Goal: Information Seeking & Learning: Understand process/instructions

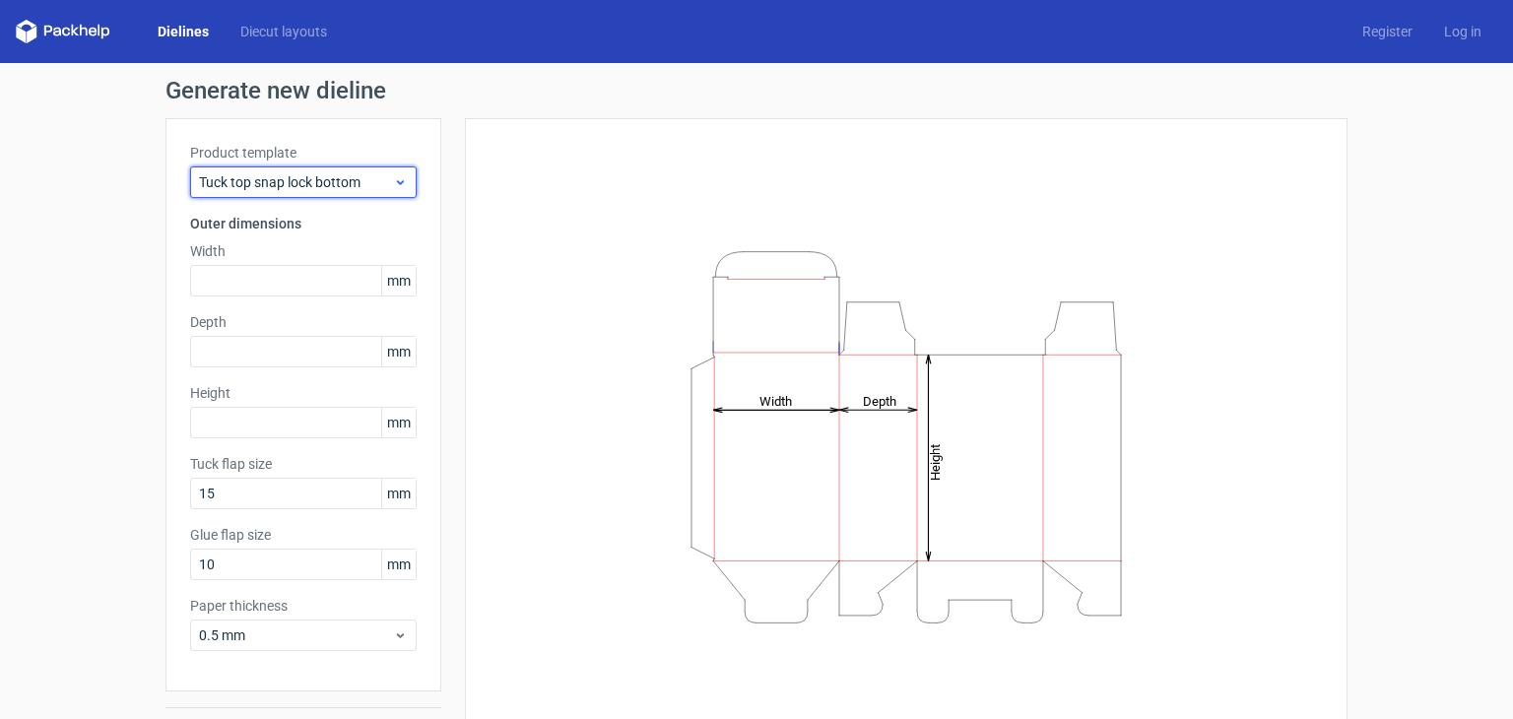
click at [307, 184] on span "Tuck top snap lock bottom" at bounding box center [296, 182] width 194 height 20
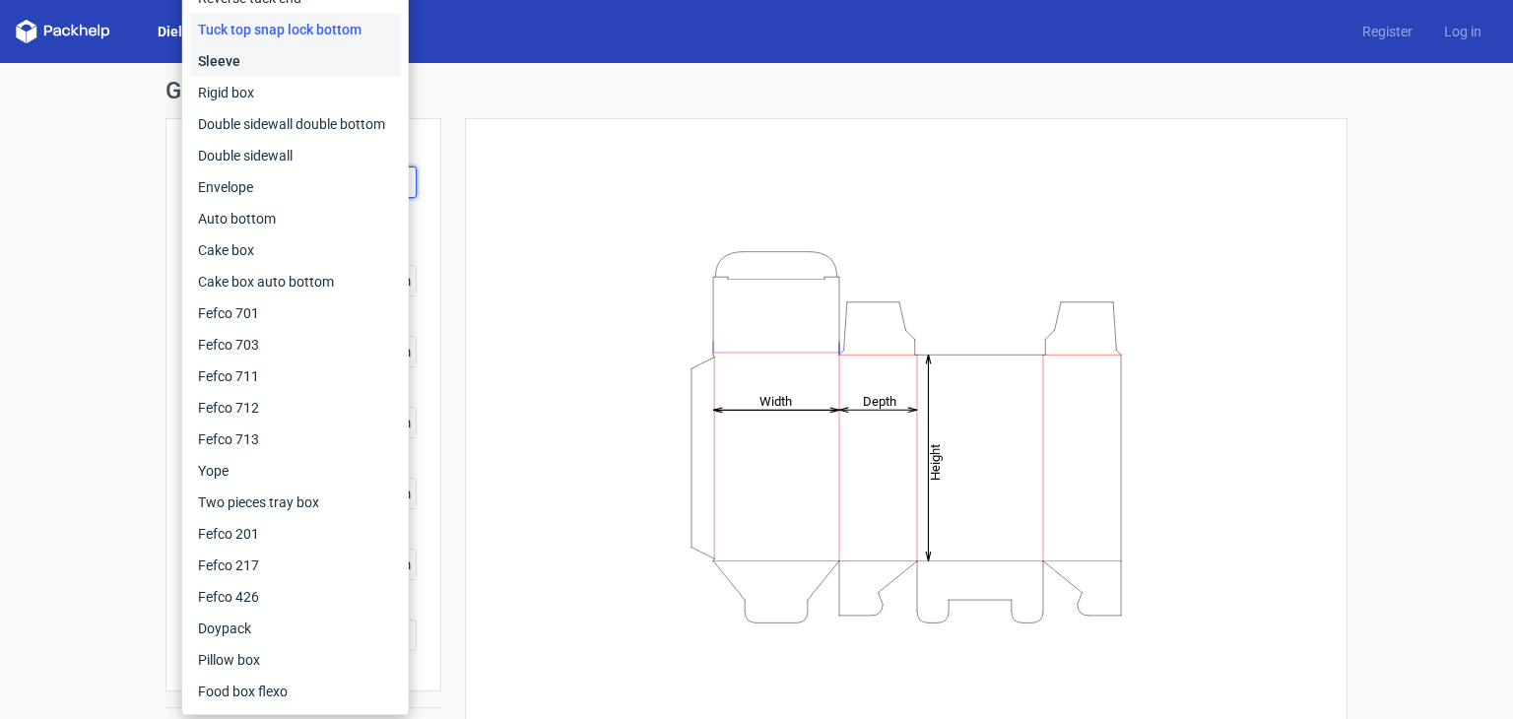
click at [284, 68] on div "Sleeve" at bounding box center [295, 61] width 211 height 32
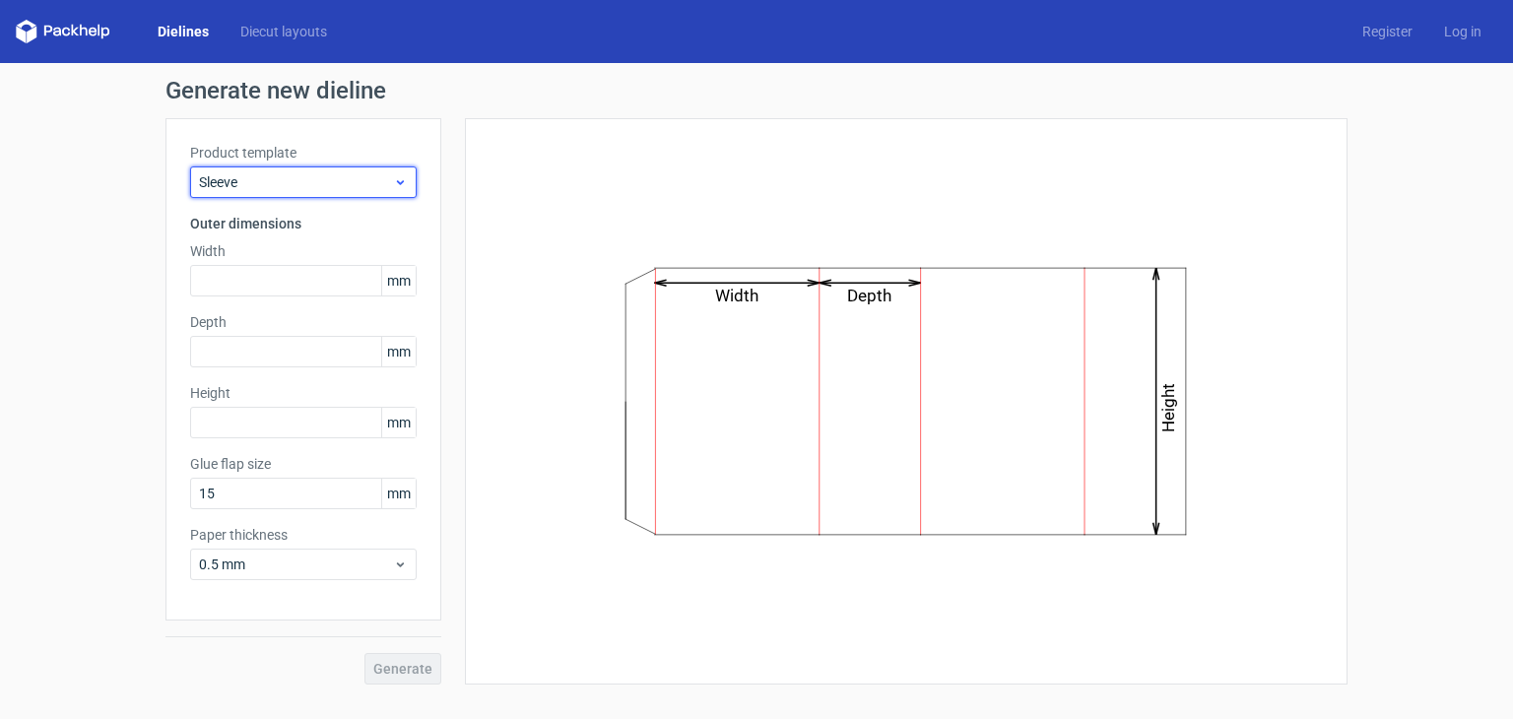
click at [291, 180] on span "Sleeve" at bounding box center [296, 182] width 194 height 20
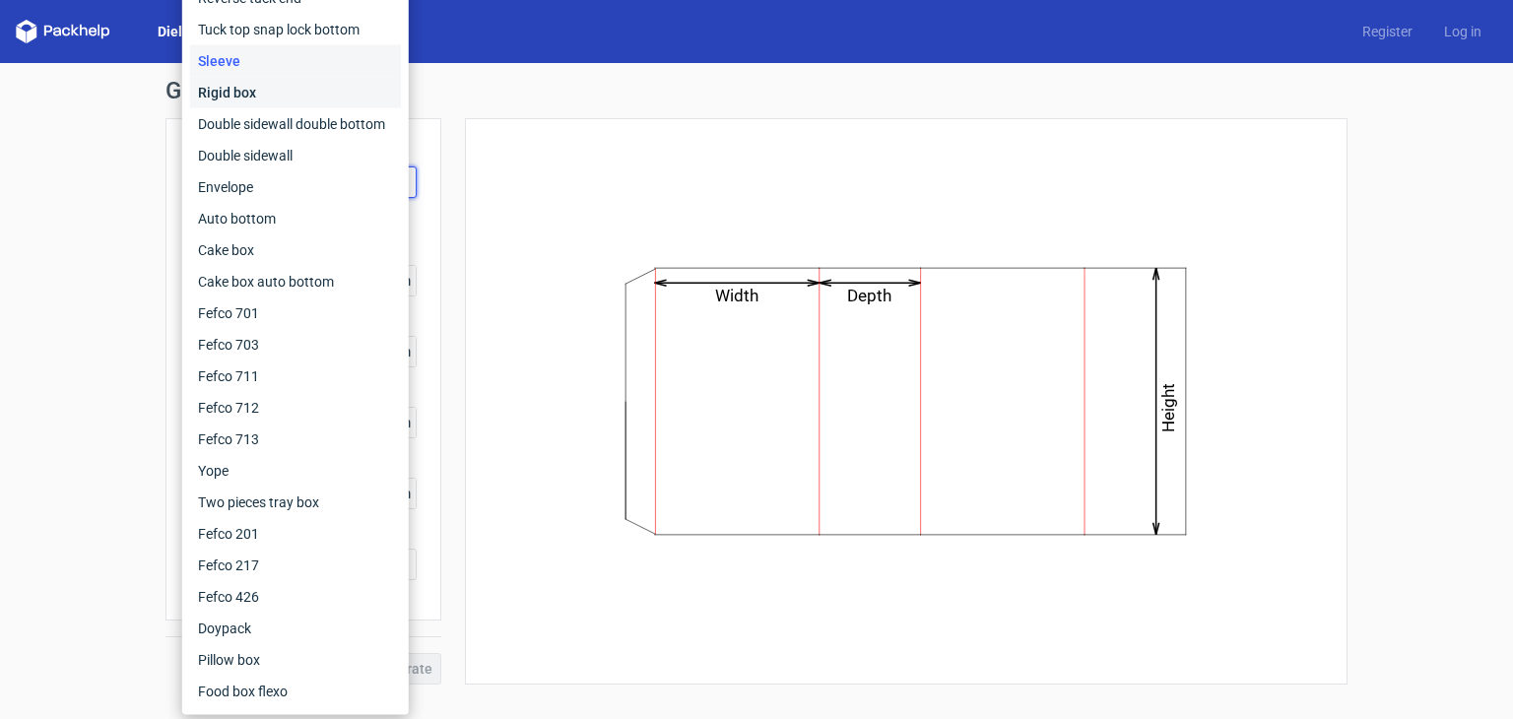
click at [262, 92] on div "Rigid box" at bounding box center [295, 93] width 211 height 32
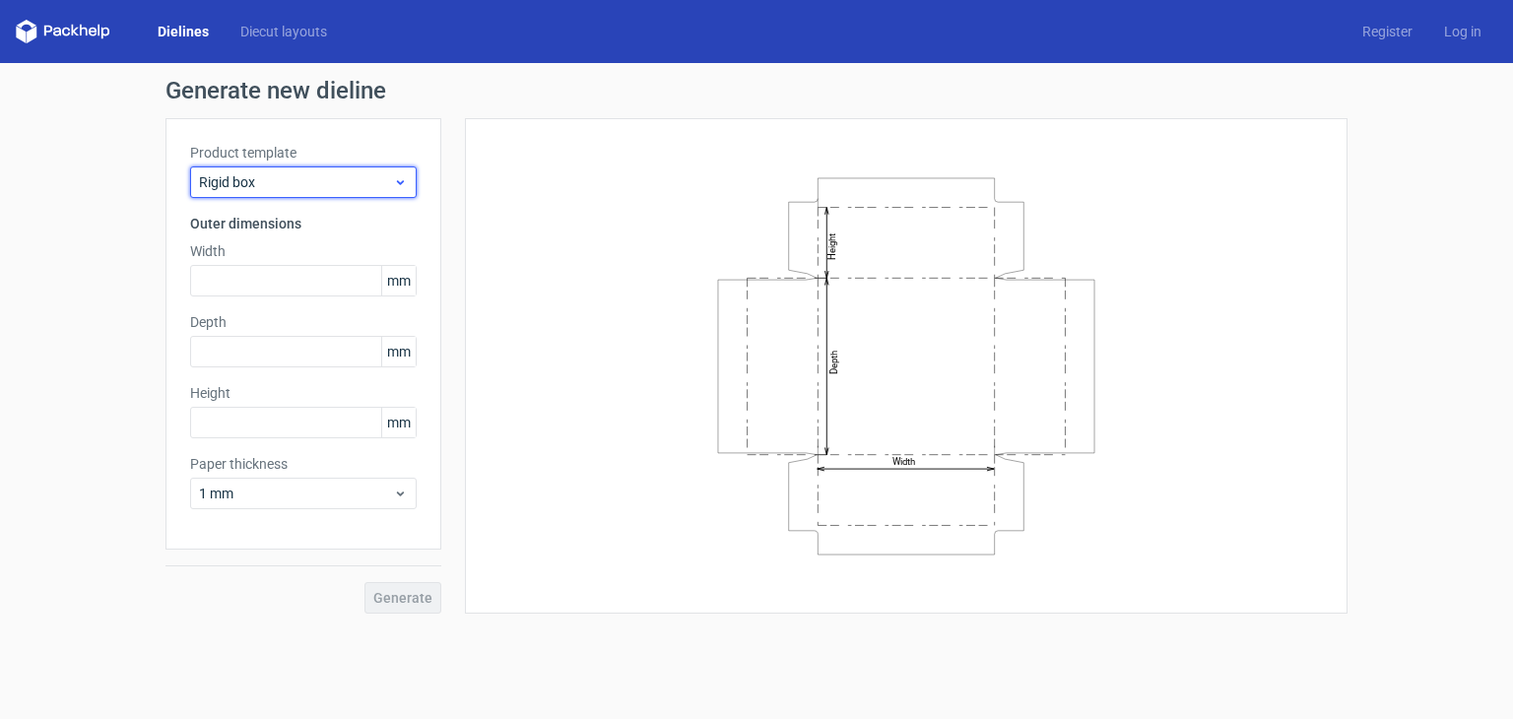
click at [302, 176] on span "Rigid box" at bounding box center [296, 182] width 194 height 20
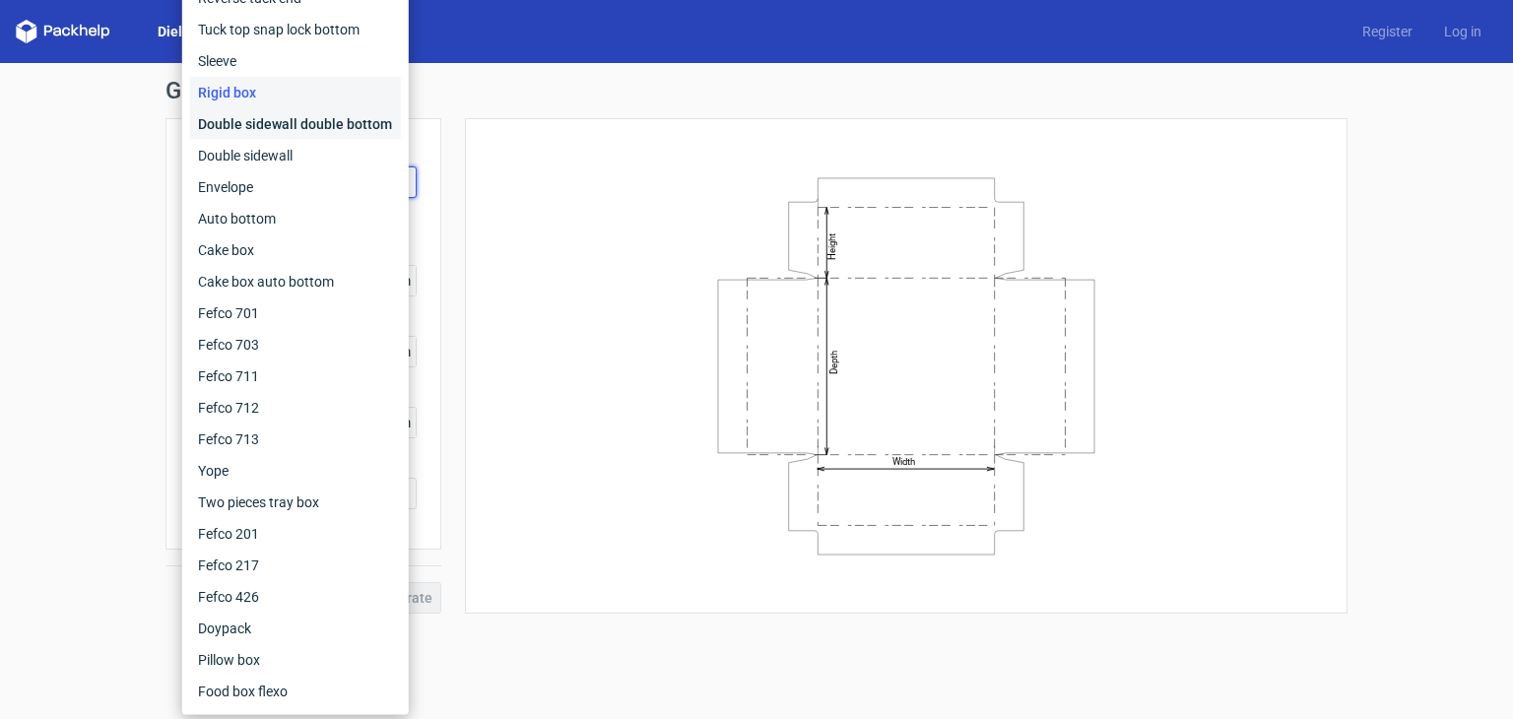
click at [271, 119] on div "Double sidewall double bottom" at bounding box center [295, 124] width 211 height 32
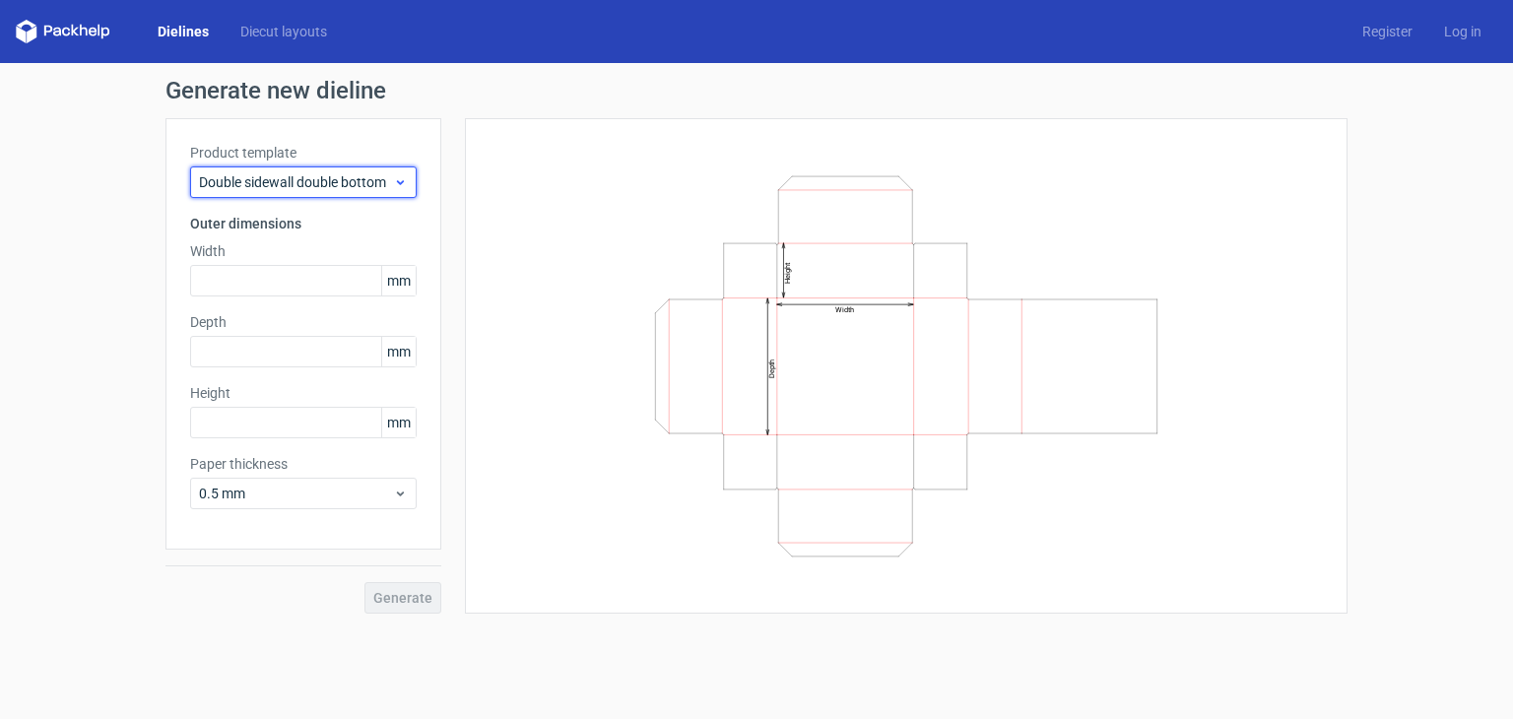
click at [284, 194] on div "Double sidewall double bottom" at bounding box center [303, 182] width 226 height 32
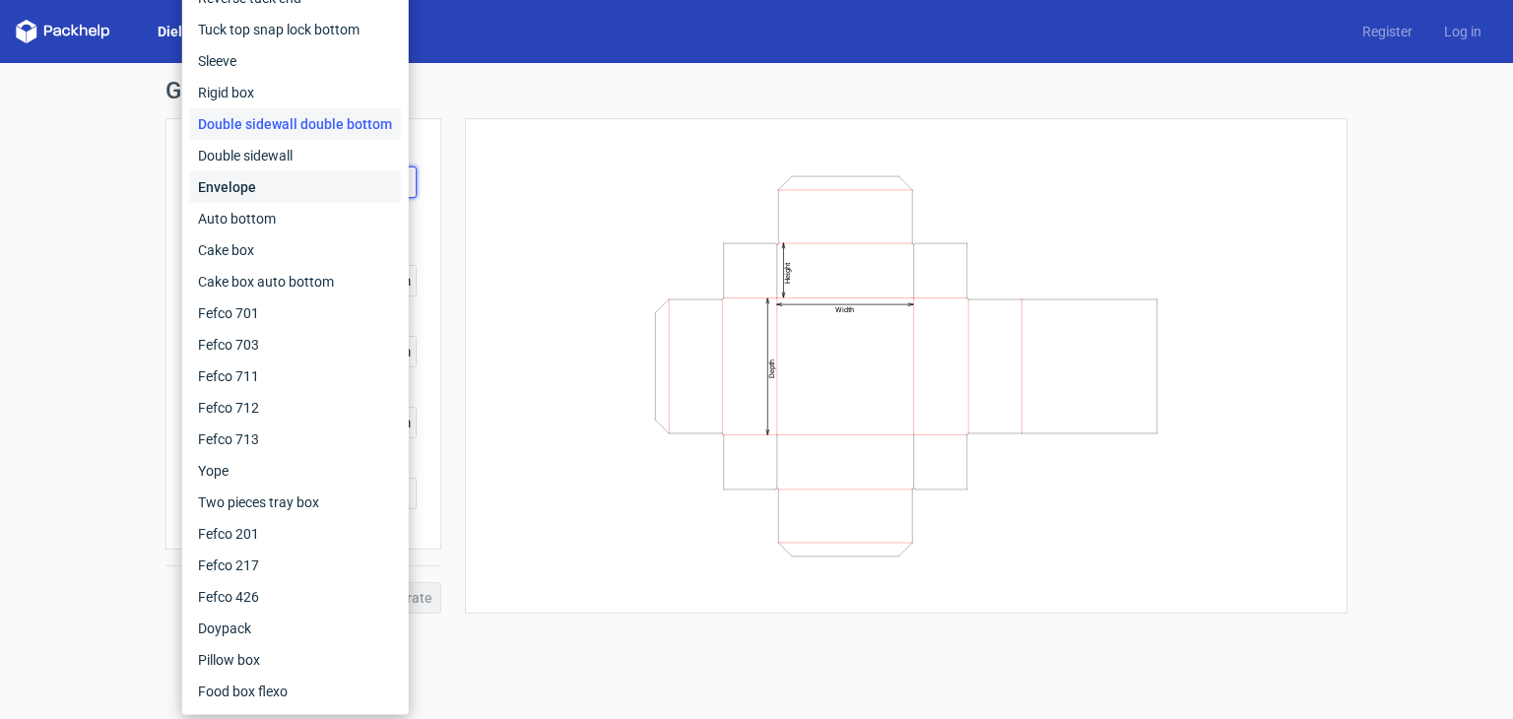
click at [266, 172] on div "Envelope" at bounding box center [295, 187] width 211 height 32
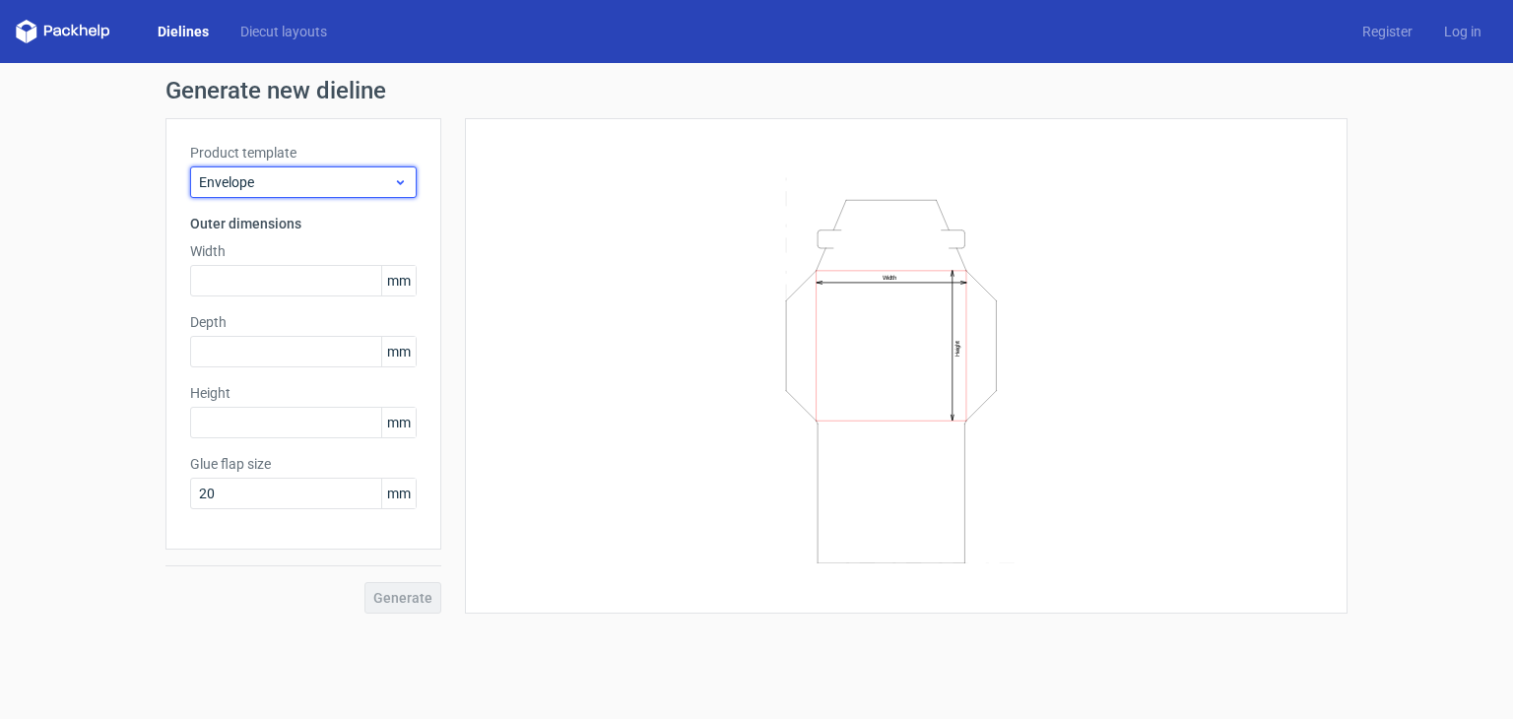
click at [285, 178] on span "Envelope" at bounding box center [296, 182] width 194 height 20
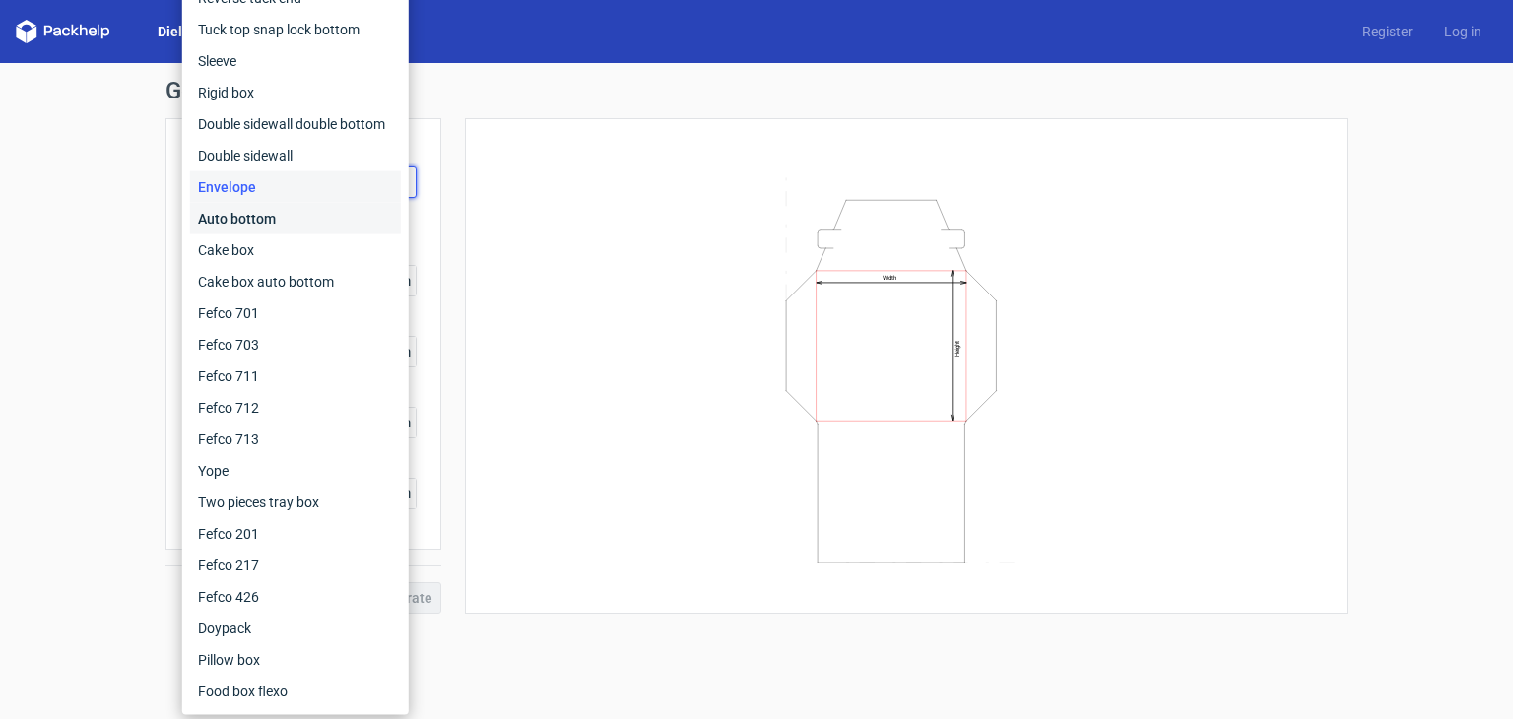
click at [290, 223] on div "Auto bottom" at bounding box center [295, 219] width 211 height 32
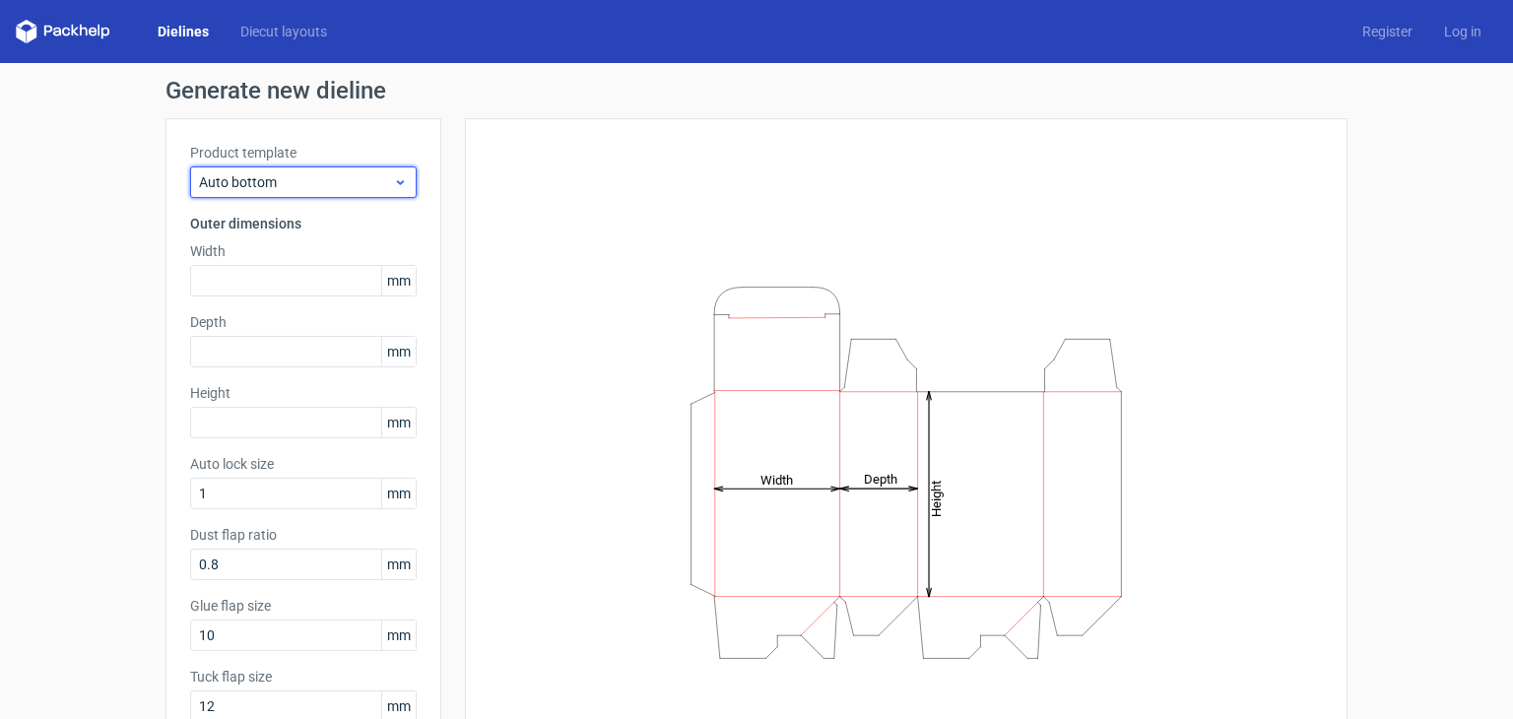
click at [307, 178] on span "Auto bottom" at bounding box center [296, 182] width 194 height 20
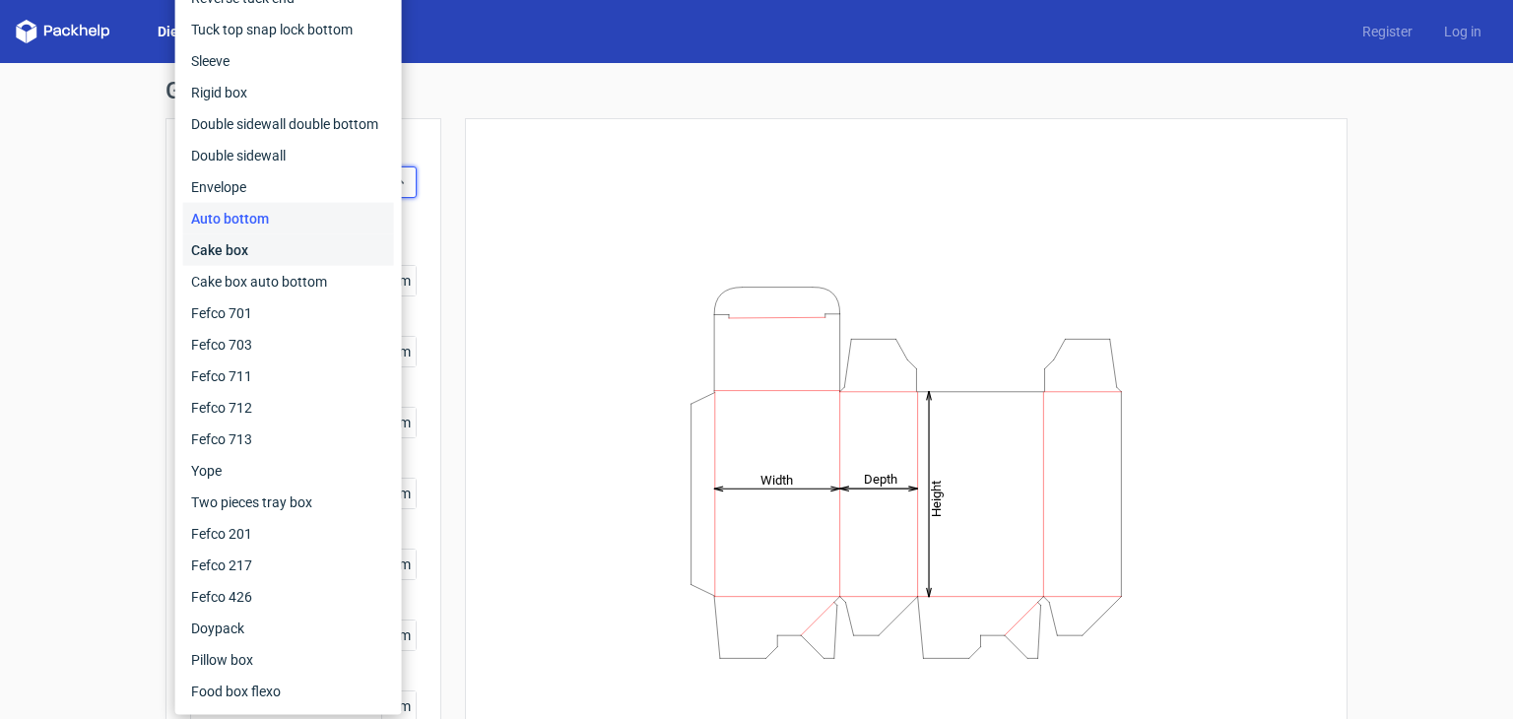
click at [272, 255] on div "Cake box" at bounding box center [288, 250] width 211 height 32
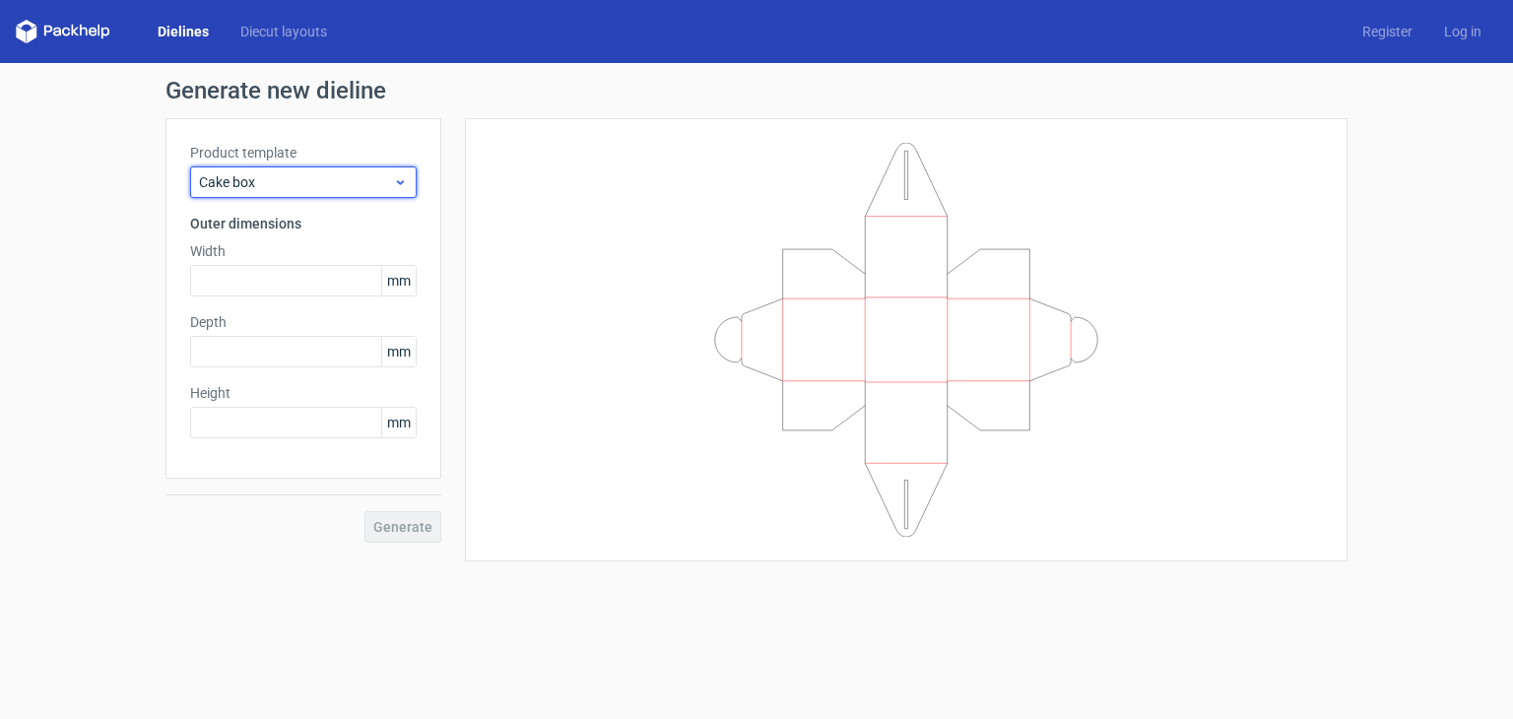
click at [276, 175] on span "Cake box" at bounding box center [296, 182] width 194 height 20
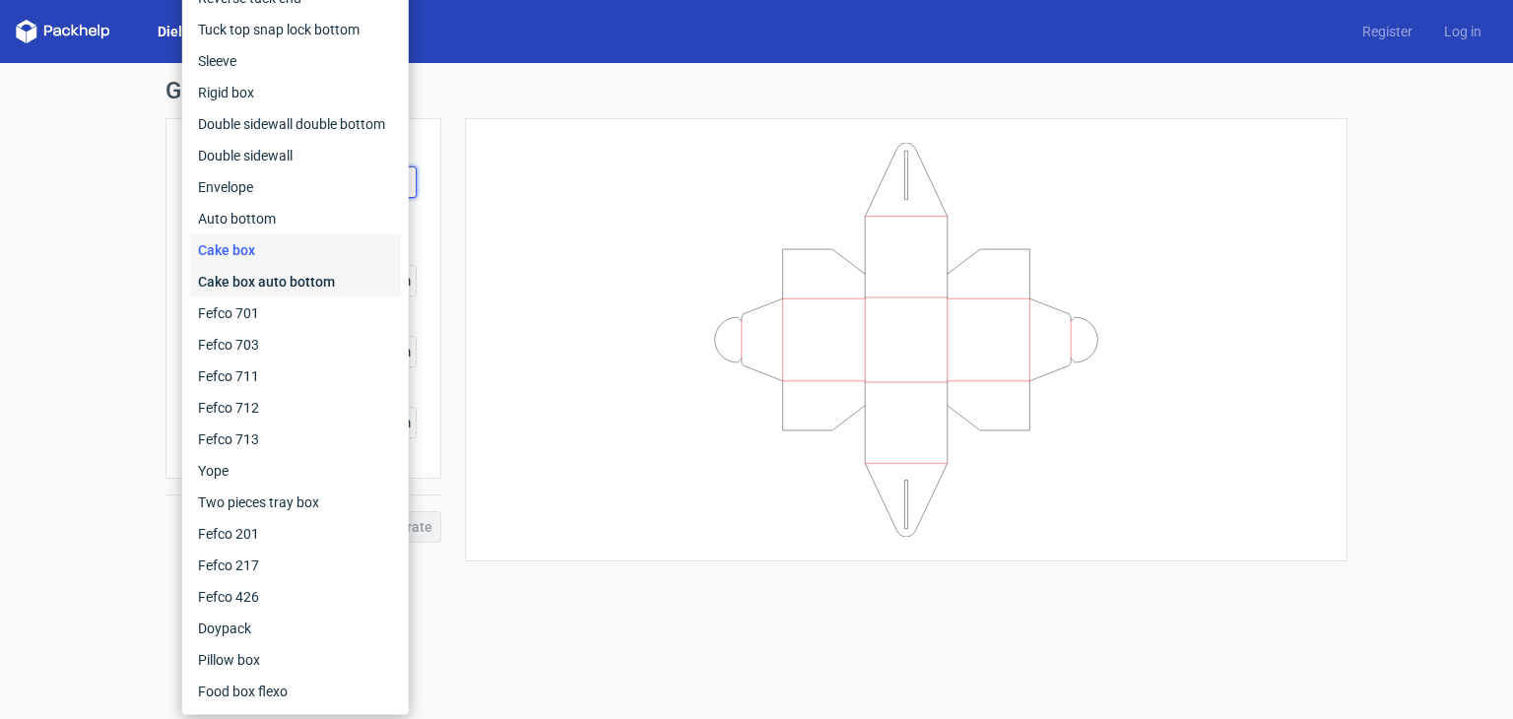
click at [286, 280] on div "Cake box auto bottom" at bounding box center [295, 282] width 211 height 32
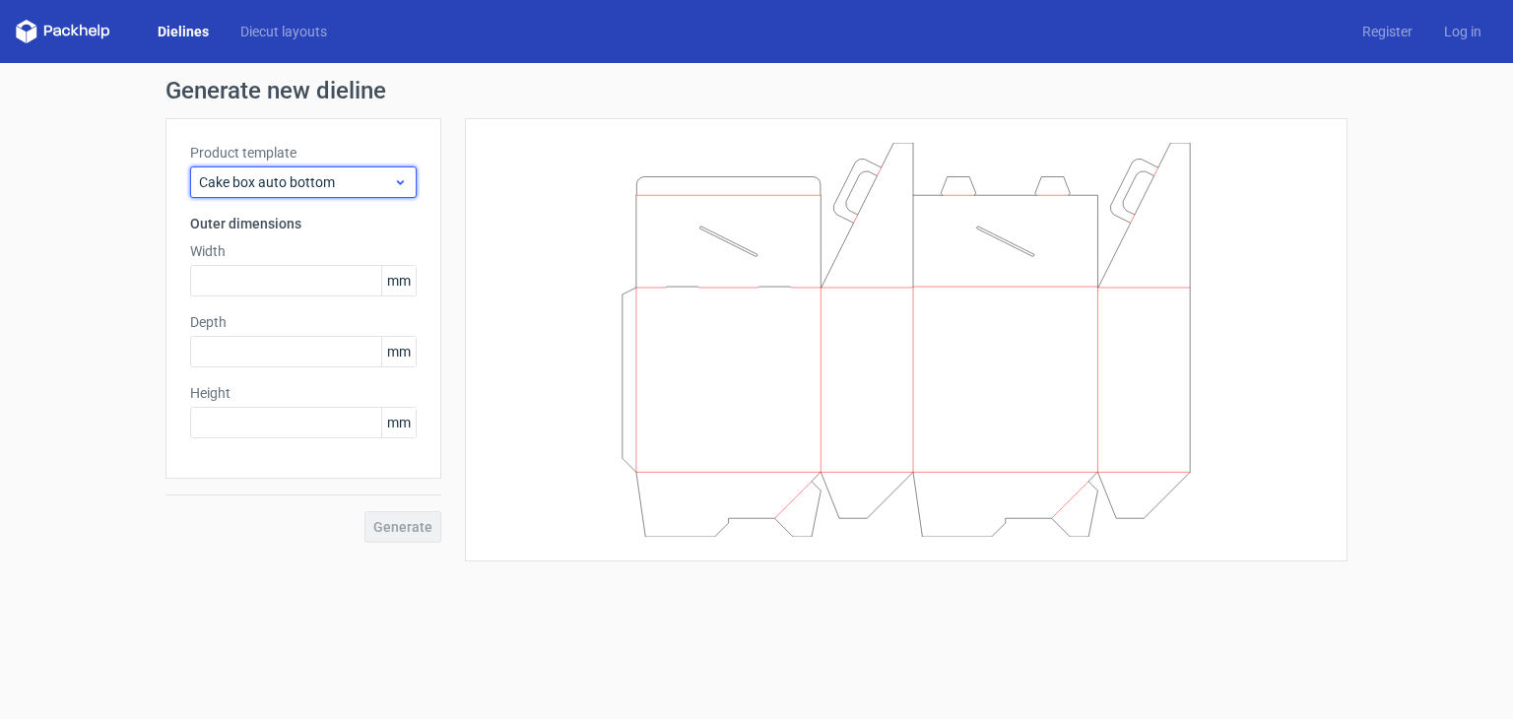
click at [308, 194] on div "Cake box auto bottom" at bounding box center [303, 182] width 226 height 32
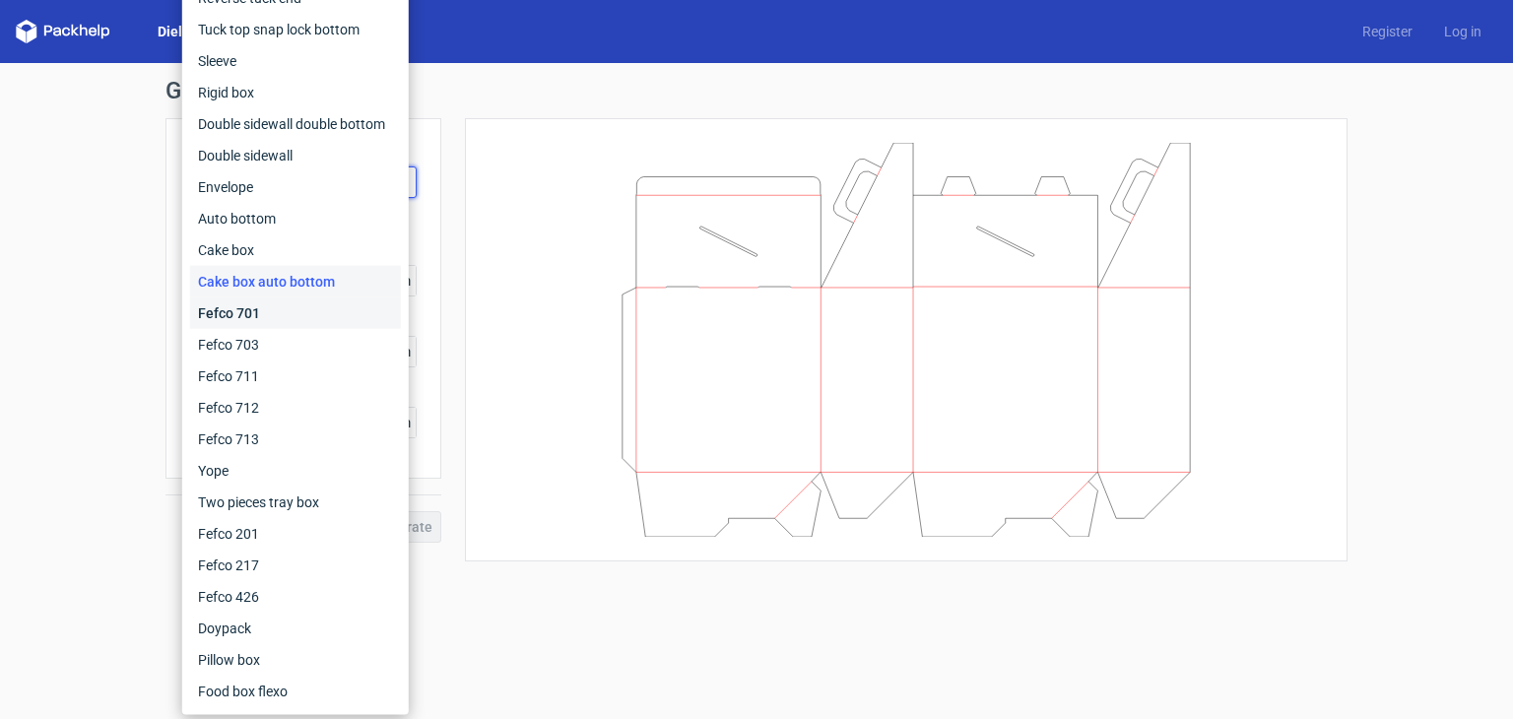
click at [268, 316] on div "Fefco 701" at bounding box center [295, 313] width 211 height 32
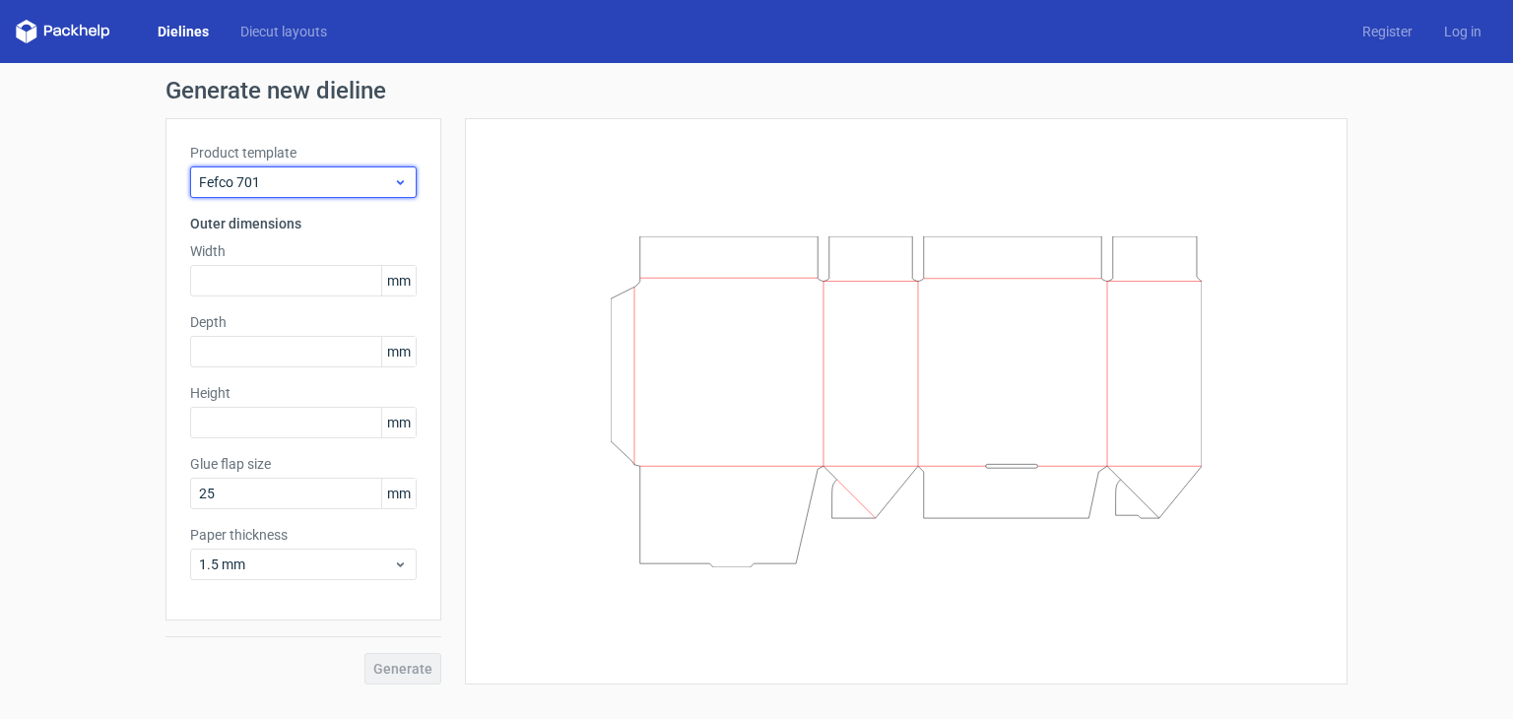
click at [321, 185] on span "Fefco 701" at bounding box center [296, 182] width 194 height 20
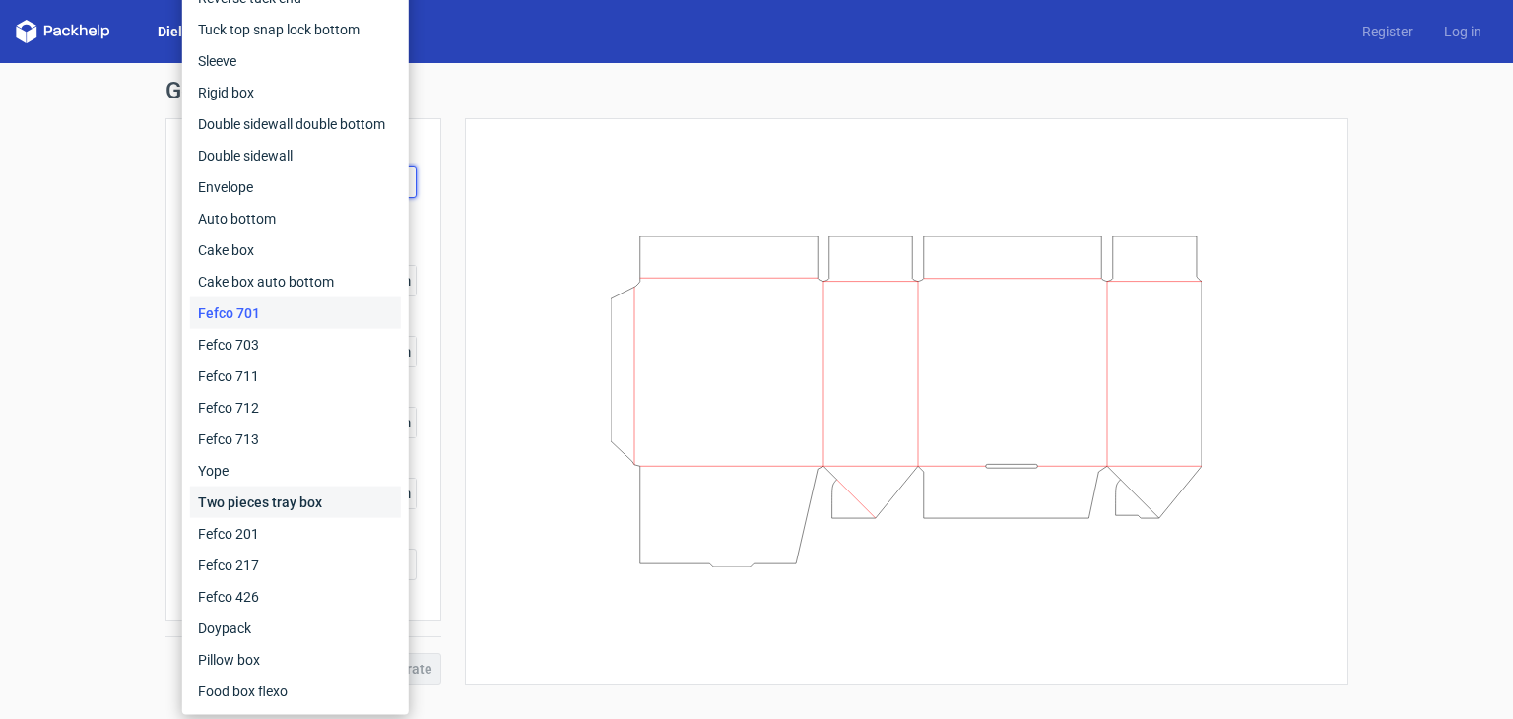
click at [239, 500] on div "Two pieces tray box" at bounding box center [295, 502] width 211 height 32
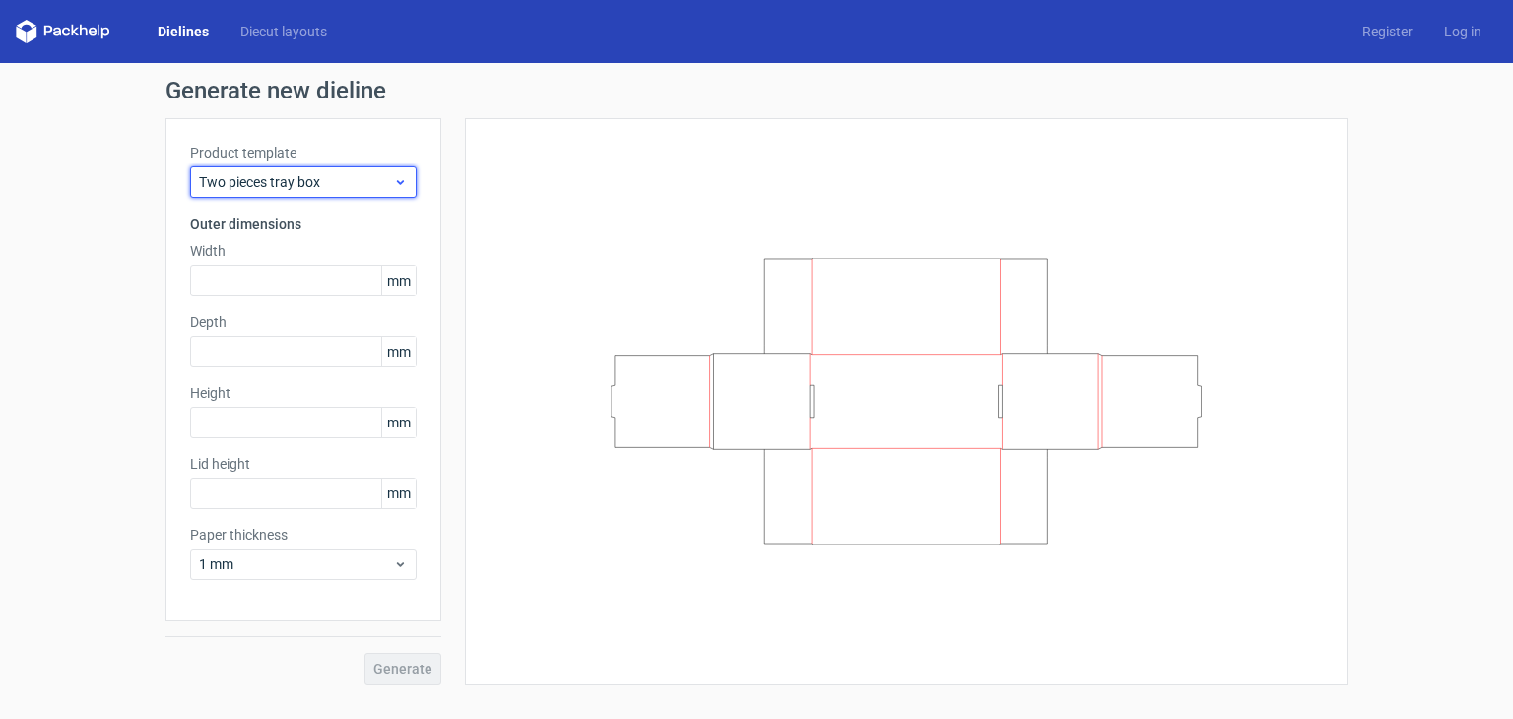
click at [299, 181] on span "Two pieces tray box" at bounding box center [296, 182] width 194 height 20
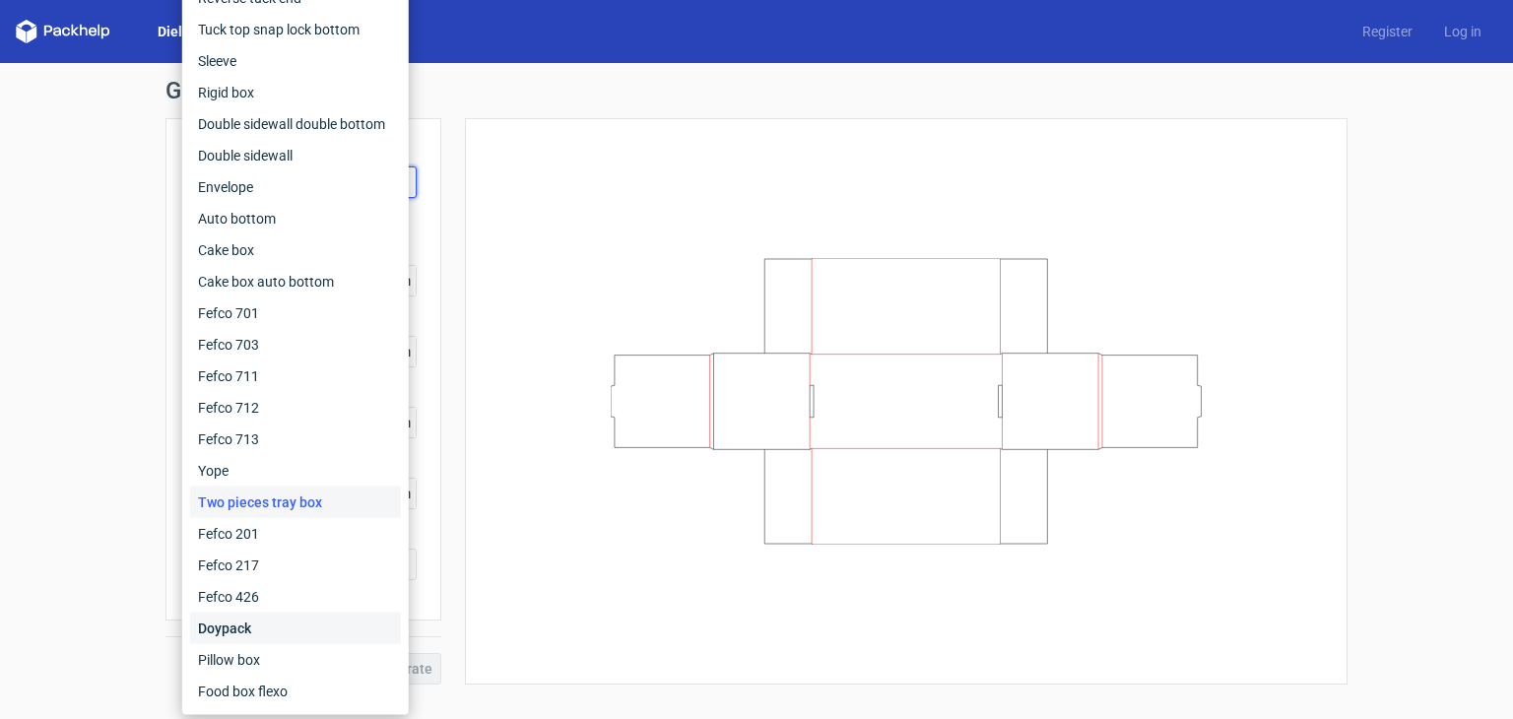
click at [252, 620] on div "Doypack" at bounding box center [295, 628] width 211 height 32
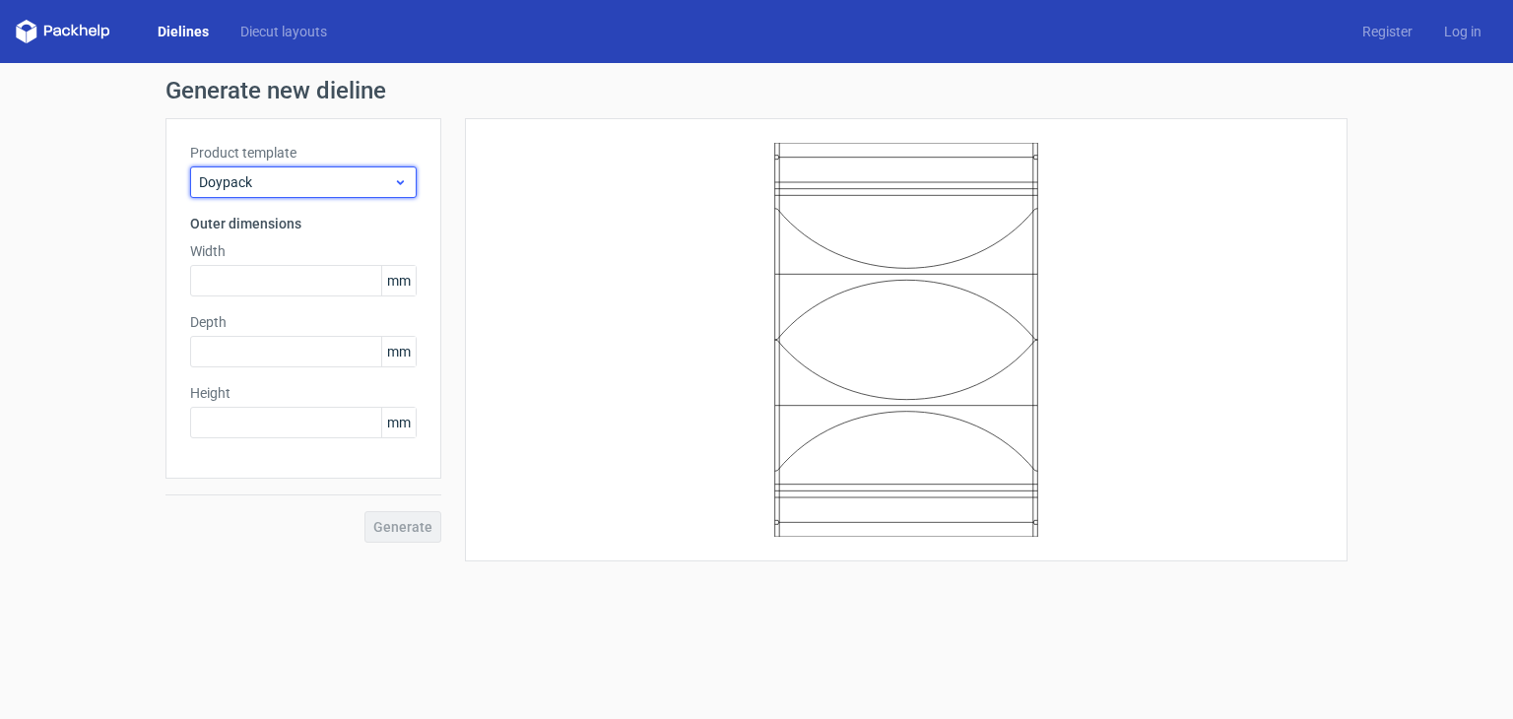
click at [340, 178] on span "Doypack" at bounding box center [296, 182] width 194 height 20
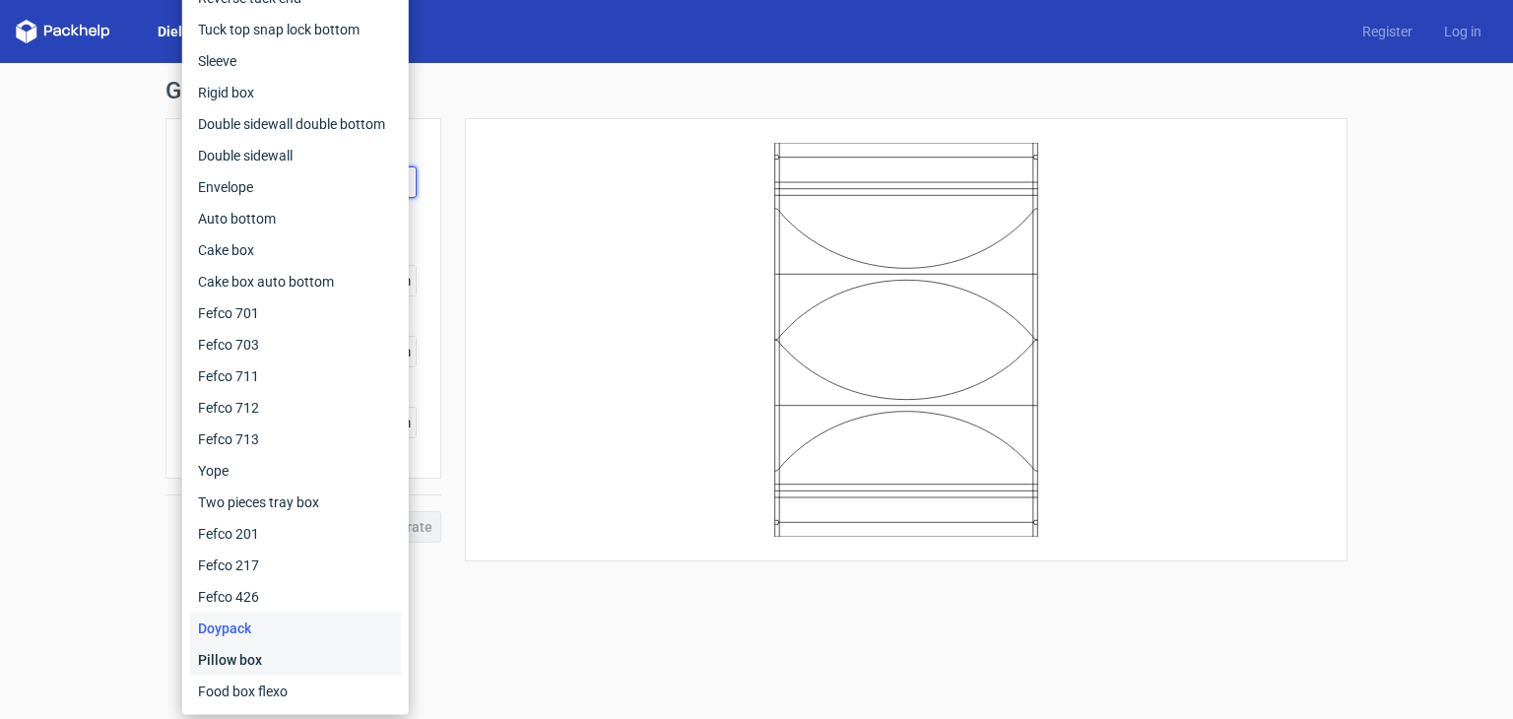
click at [252, 656] on div "Pillow box" at bounding box center [295, 660] width 211 height 32
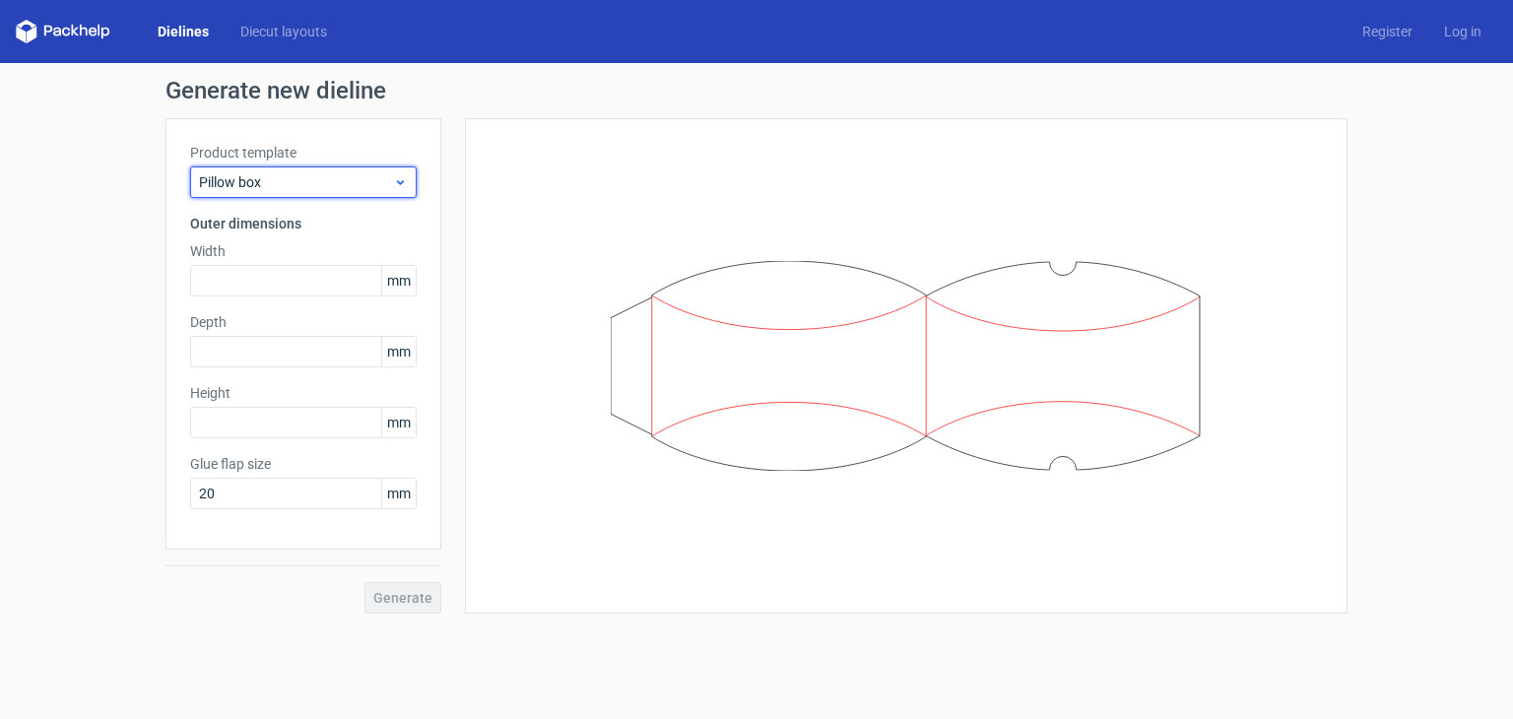
click at [334, 178] on span "Pillow box" at bounding box center [296, 182] width 194 height 20
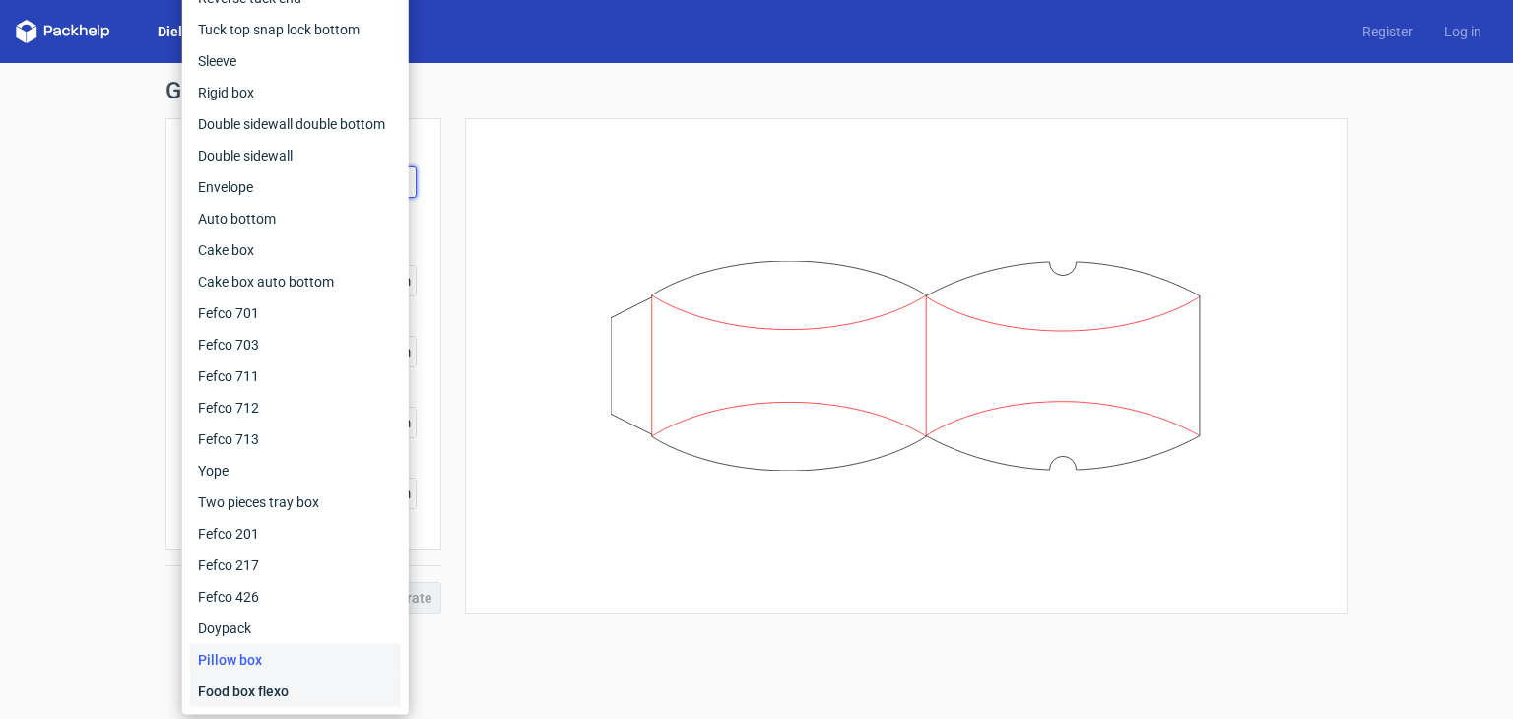
click at [303, 688] on div "Food box flexo" at bounding box center [295, 692] width 211 height 32
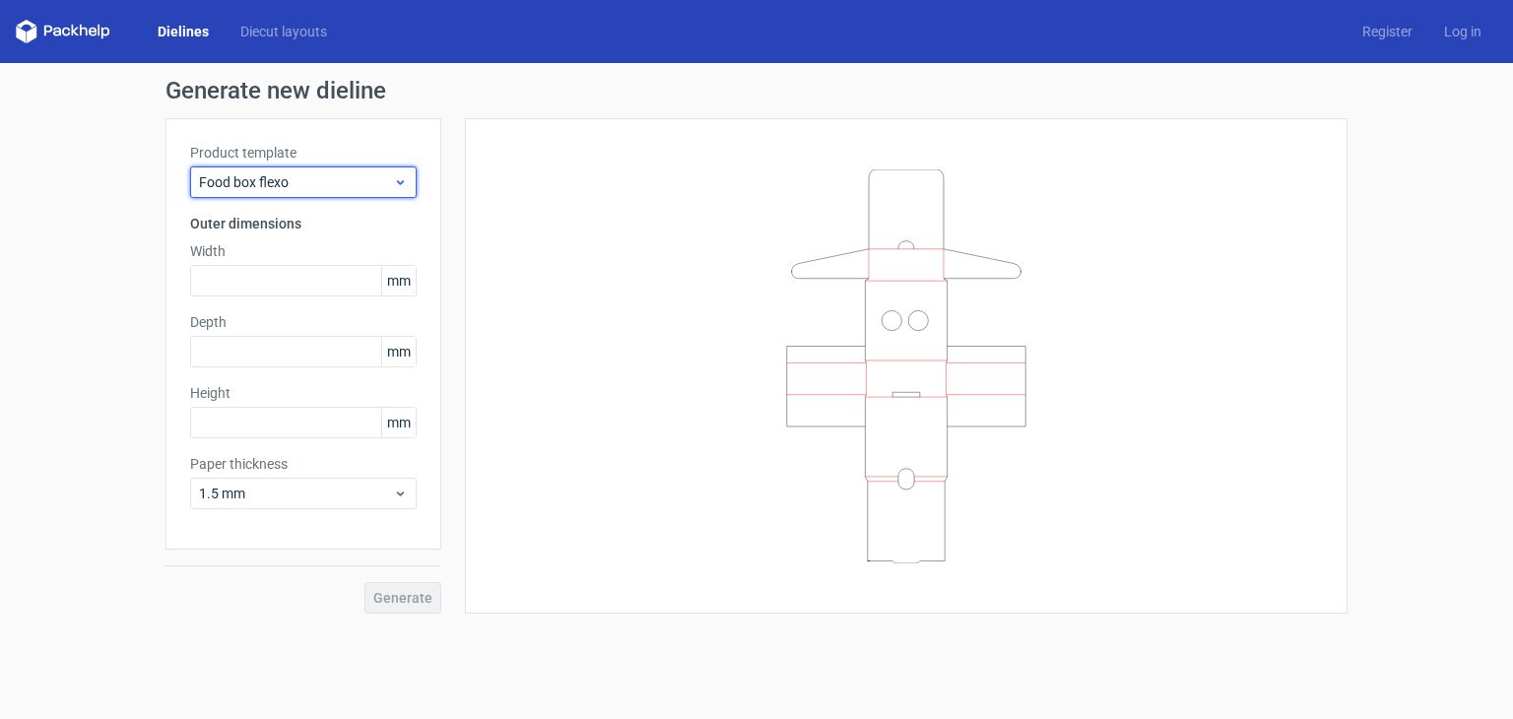
click at [253, 175] on span "Food box flexo" at bounding box center [296, 182] width 194 height 20
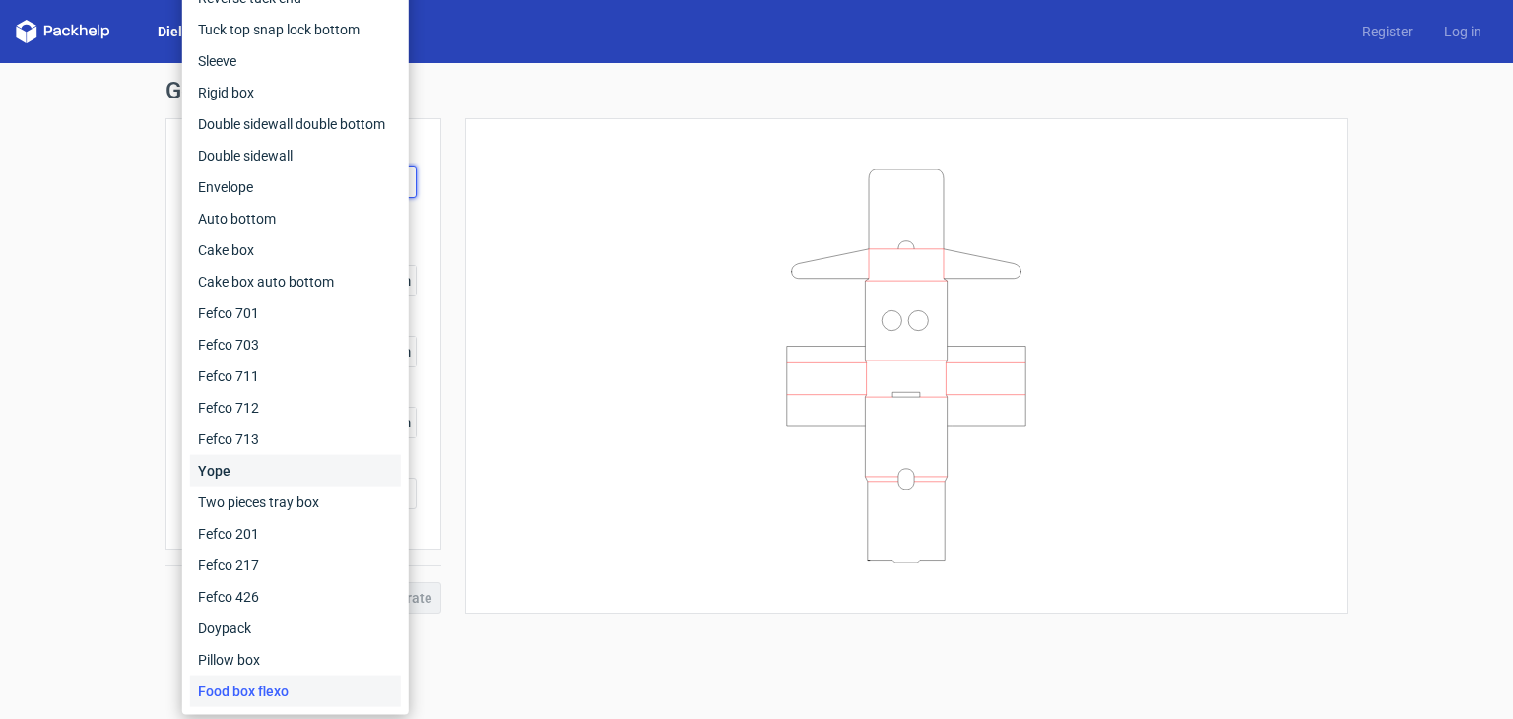
click at [246, 466] on div "Yope" at bounding box center [295, 471] width 211 height 32
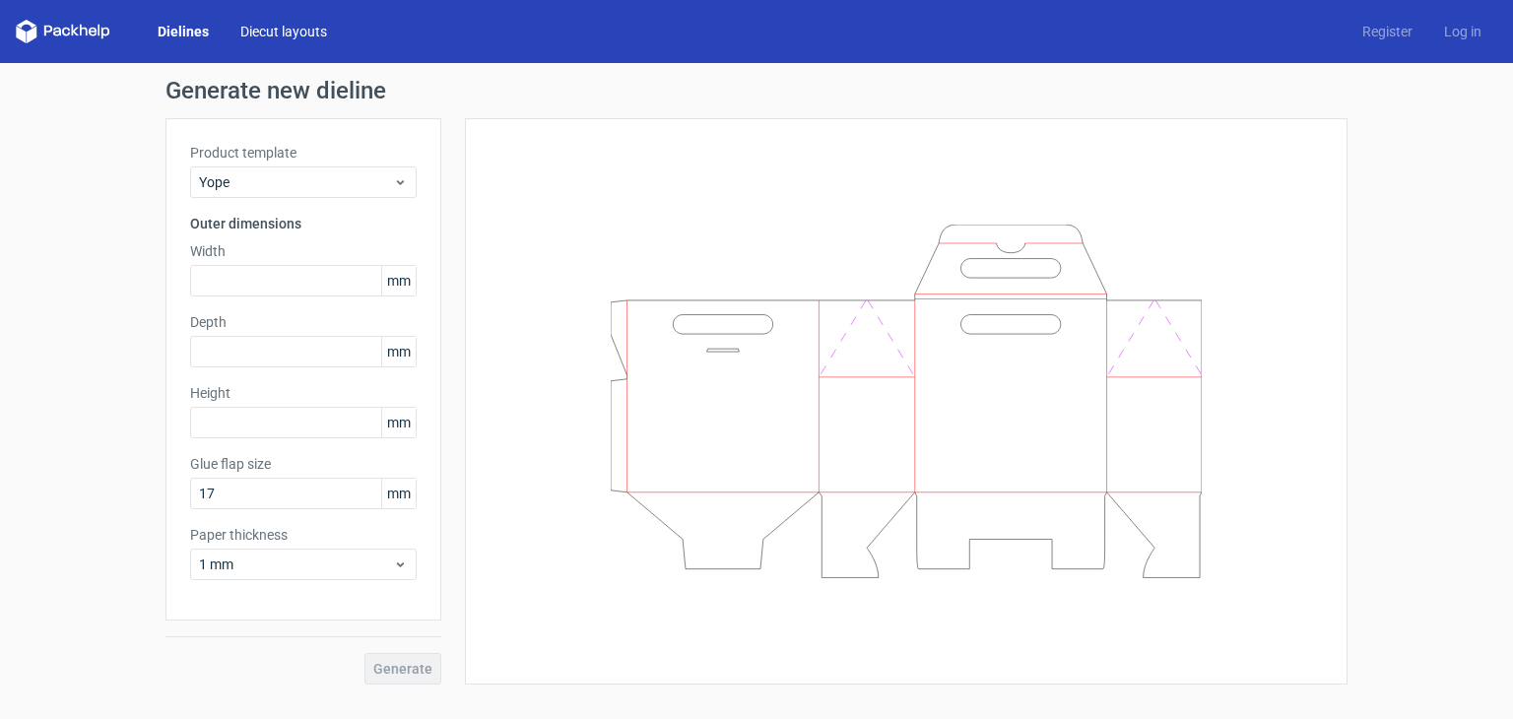
click at [272, 32] on link "Diecut layouts" at bounding box center [284, 32] width 118 height 20
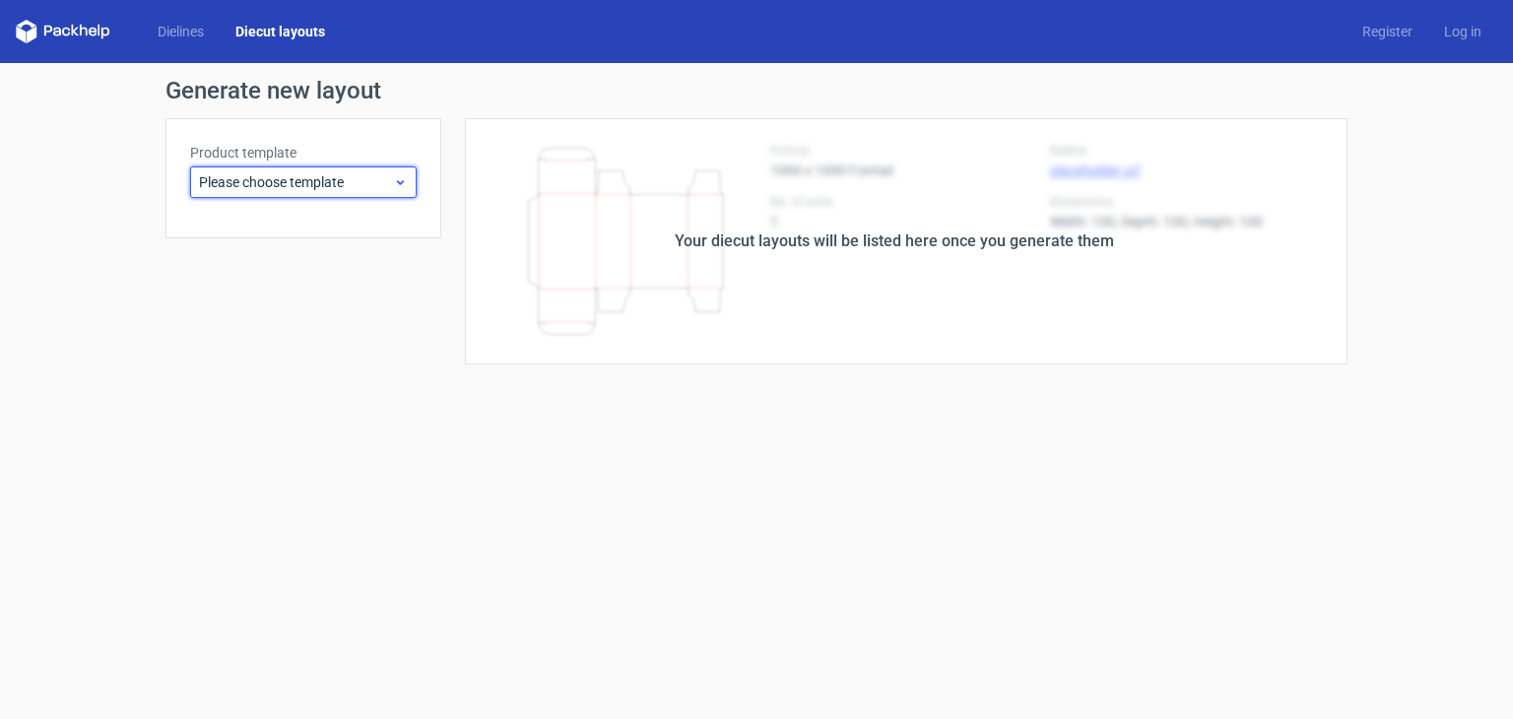
click at [318, 186] on span "Please choose template" at bounding box center [296, 182] width 194 height 20
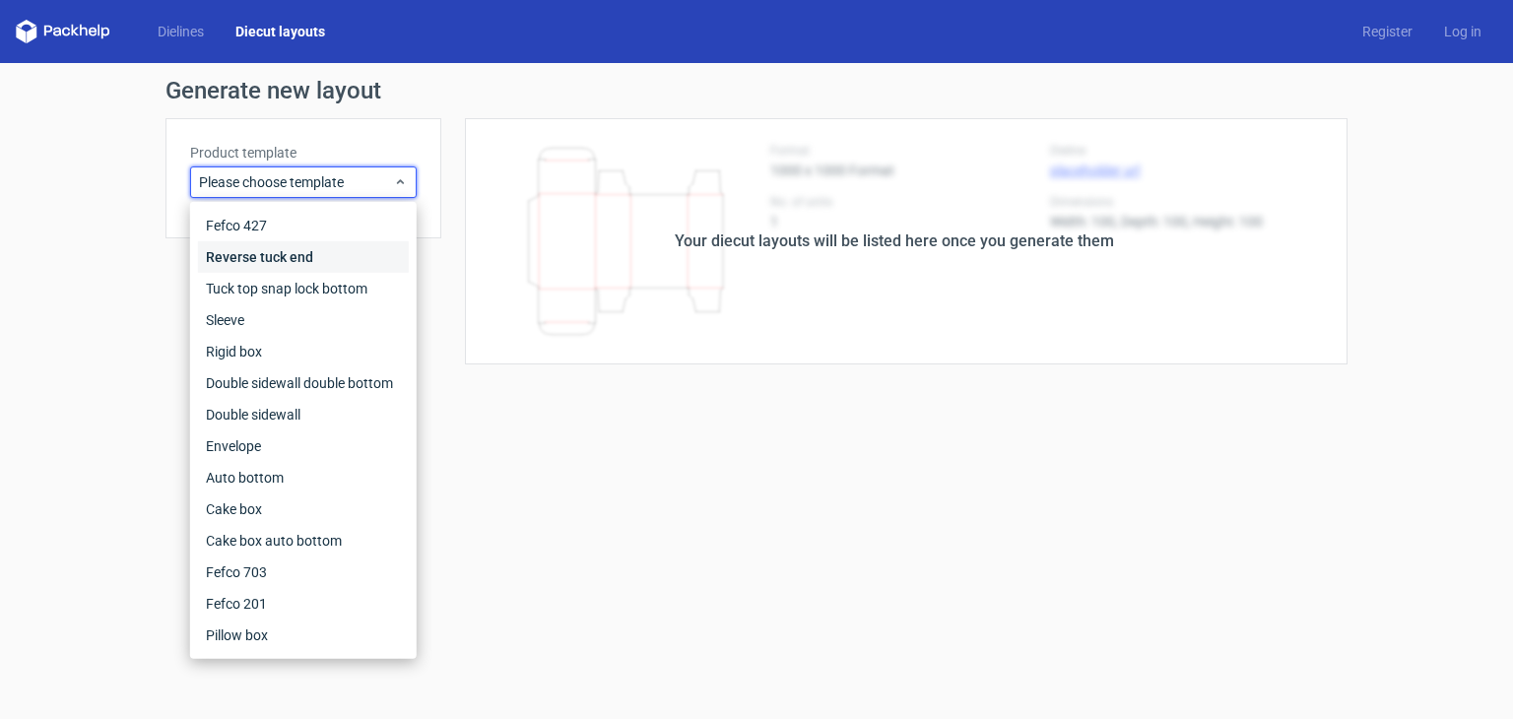
click at [288, 261] on div "Reverse tuck end" at bounding box center [303, 257] width 211 height 32
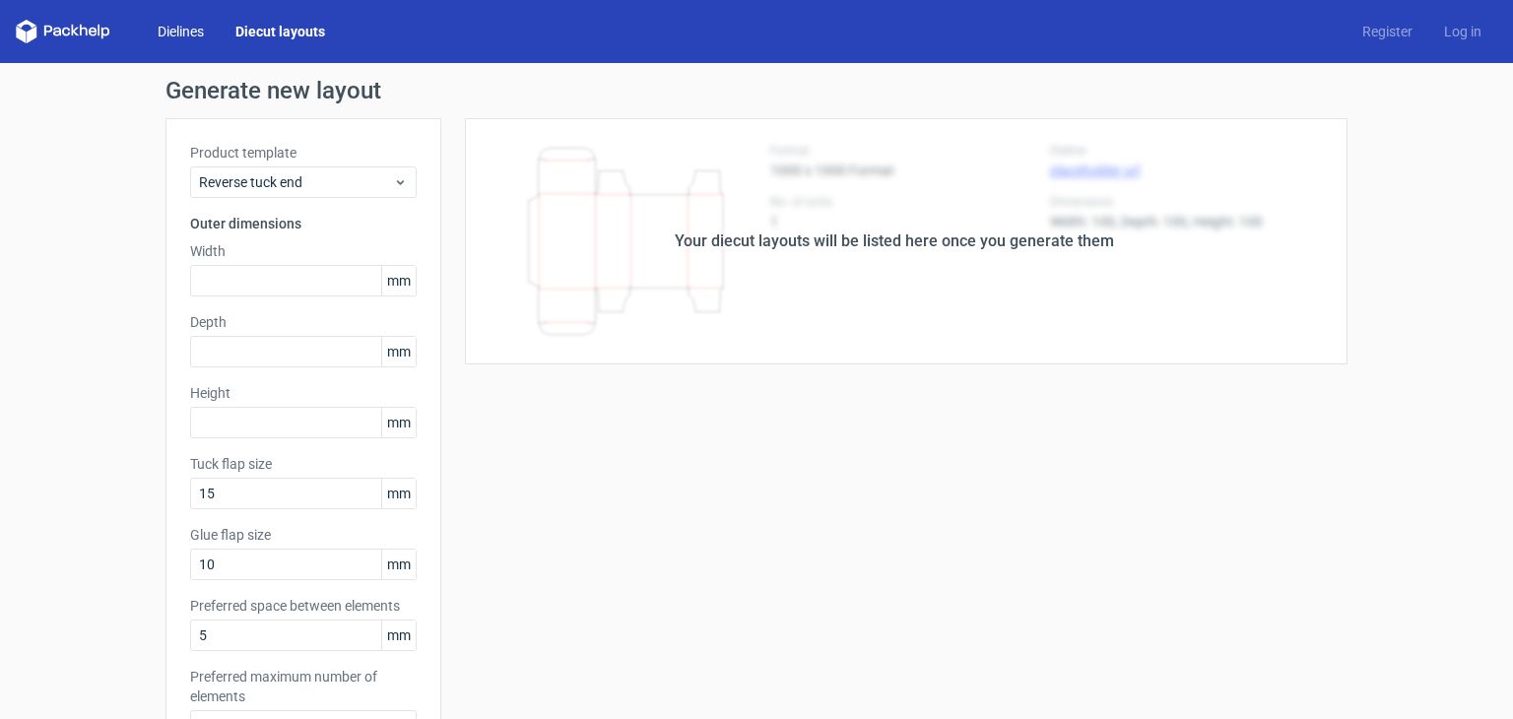
click at [183, 29] on link "Dielines" at bounding box center [181, 32] width 78 height 20
